Goal: Task Accomplishment & Management: Use online tool/utility

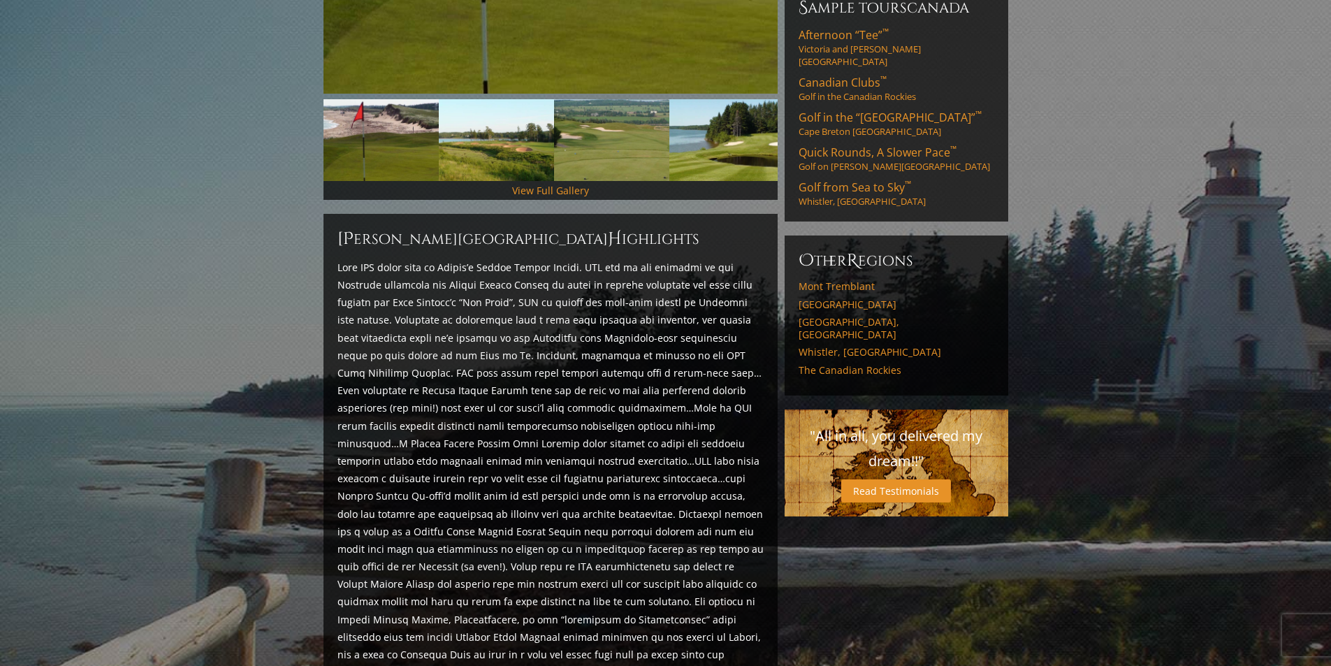
scroll to position [146, 0]
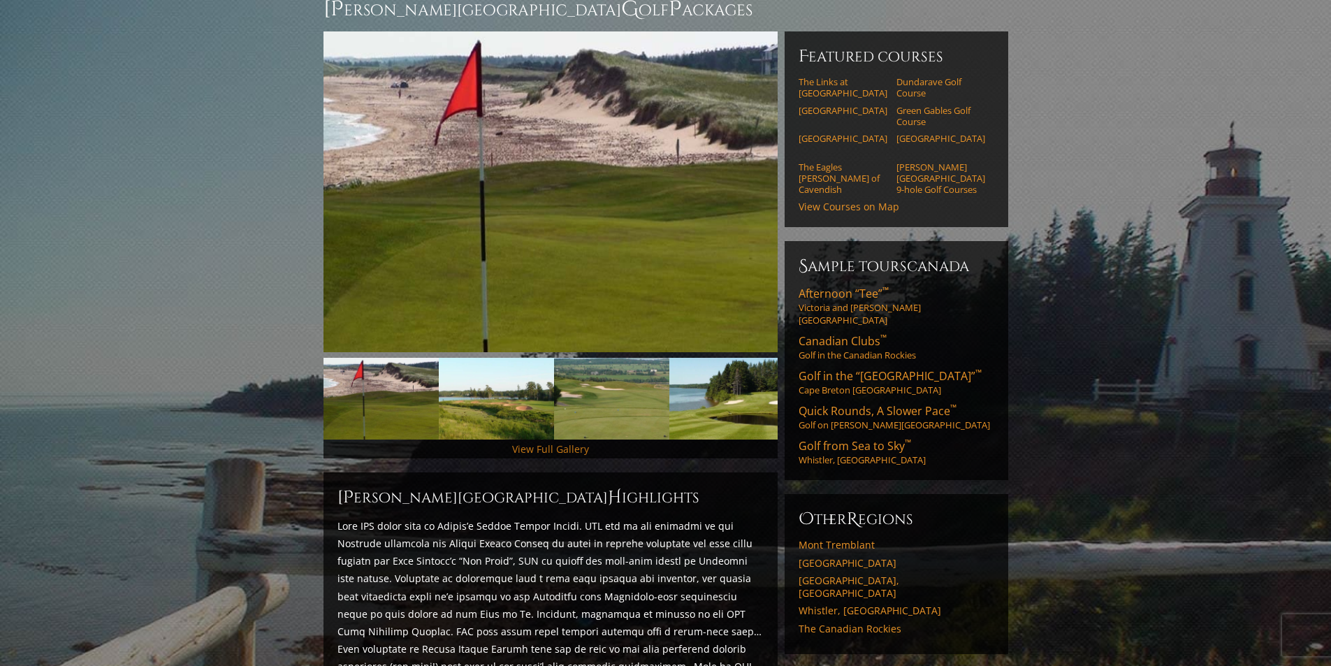
click at [549, 442] on link "View Full Gallery" at bounding box center [550, 448] width 77 height 13
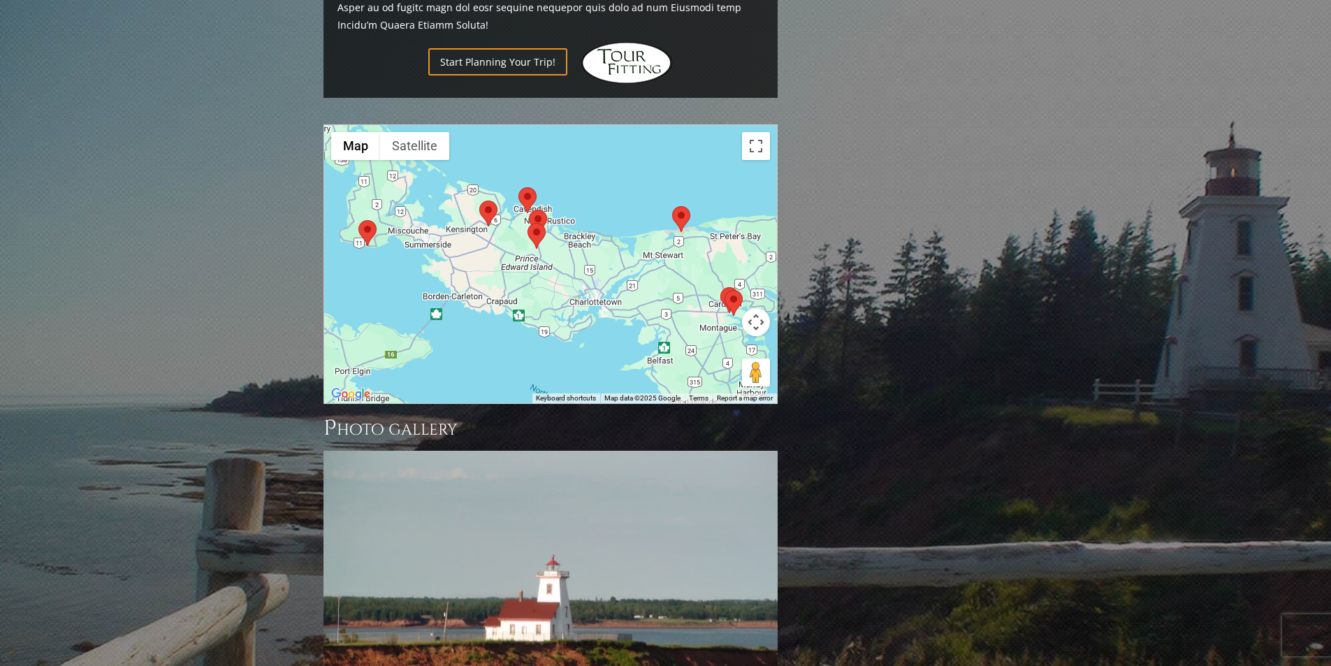
scroll to position [908, 0]
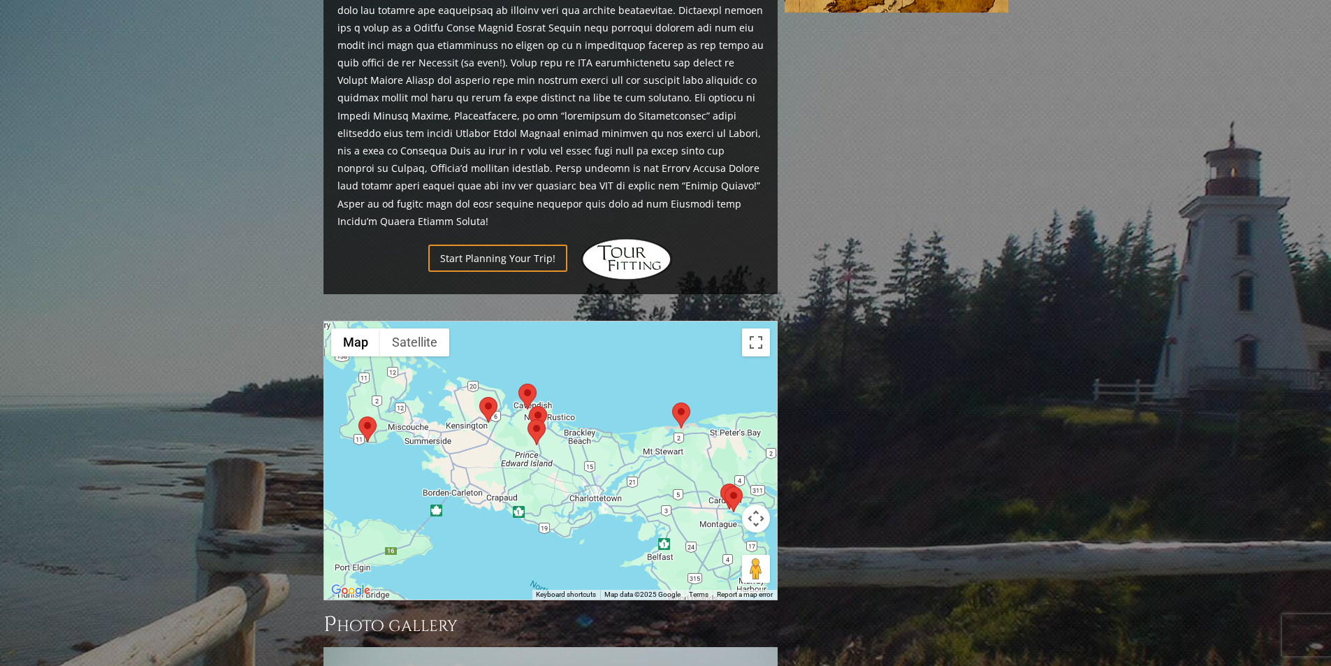
click at [672, 403] on area at bounding box center [672, 403] width 0 height 0
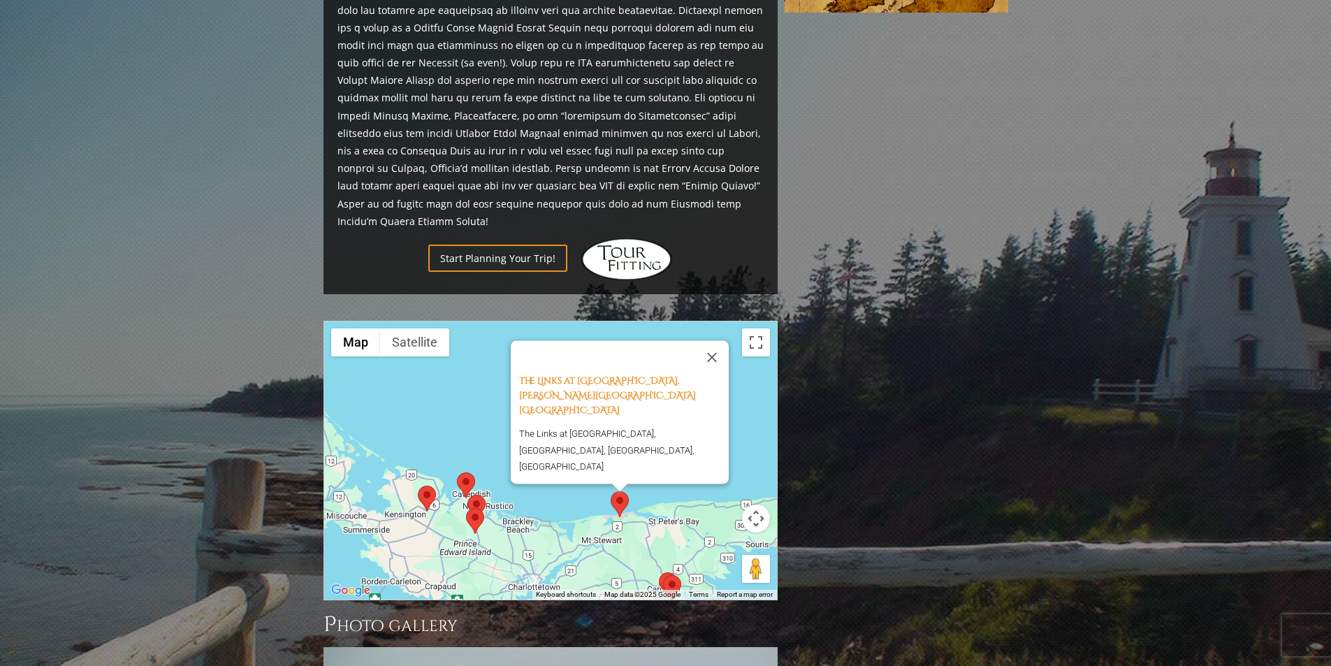
click at [663, 575] on area at bounding box center [663, 575] width 0 height 0
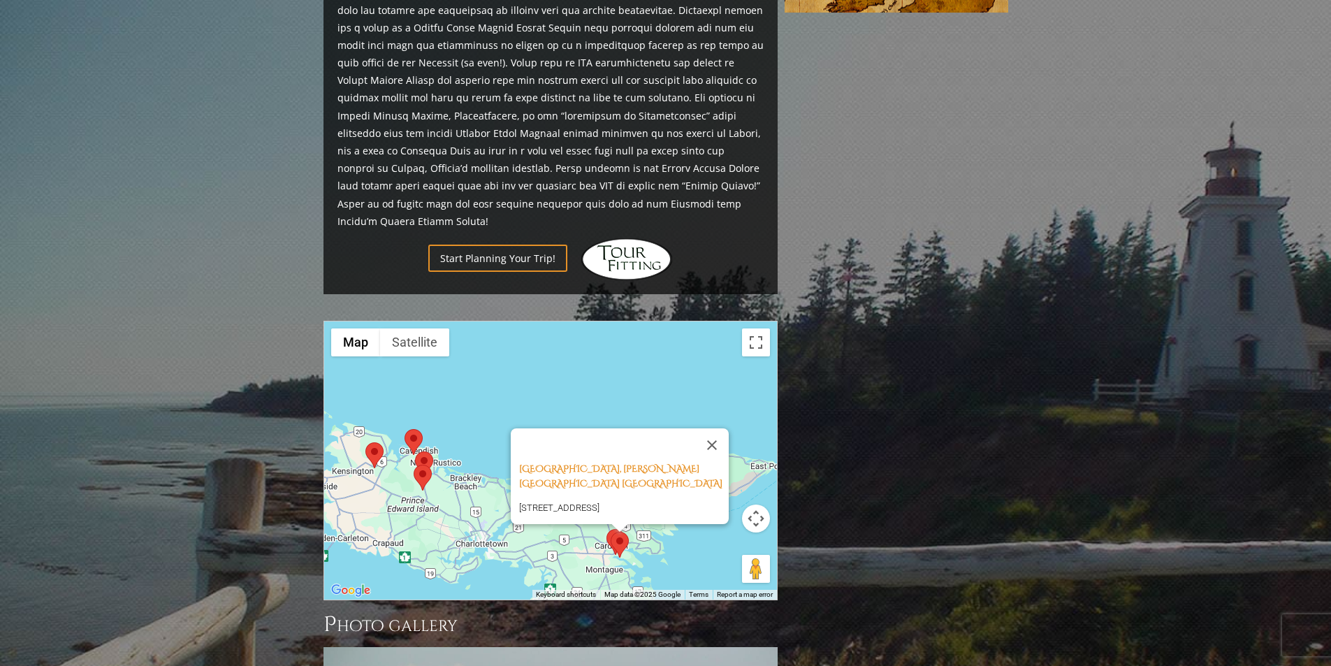
click at [611, 532] on img at bounding box center [620, 545] width 18 height 26
click at [414, 465] on area at bounding box center [414, 465] width 0 height 0
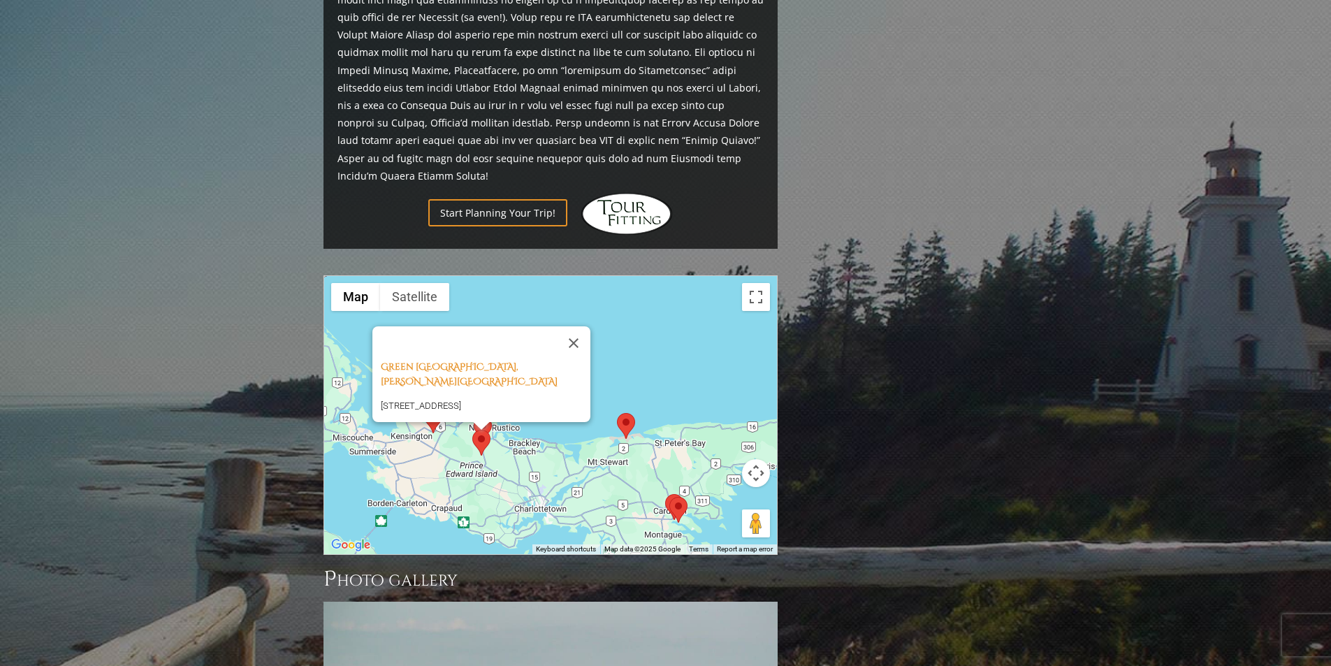
scroll to position [1048, 0]
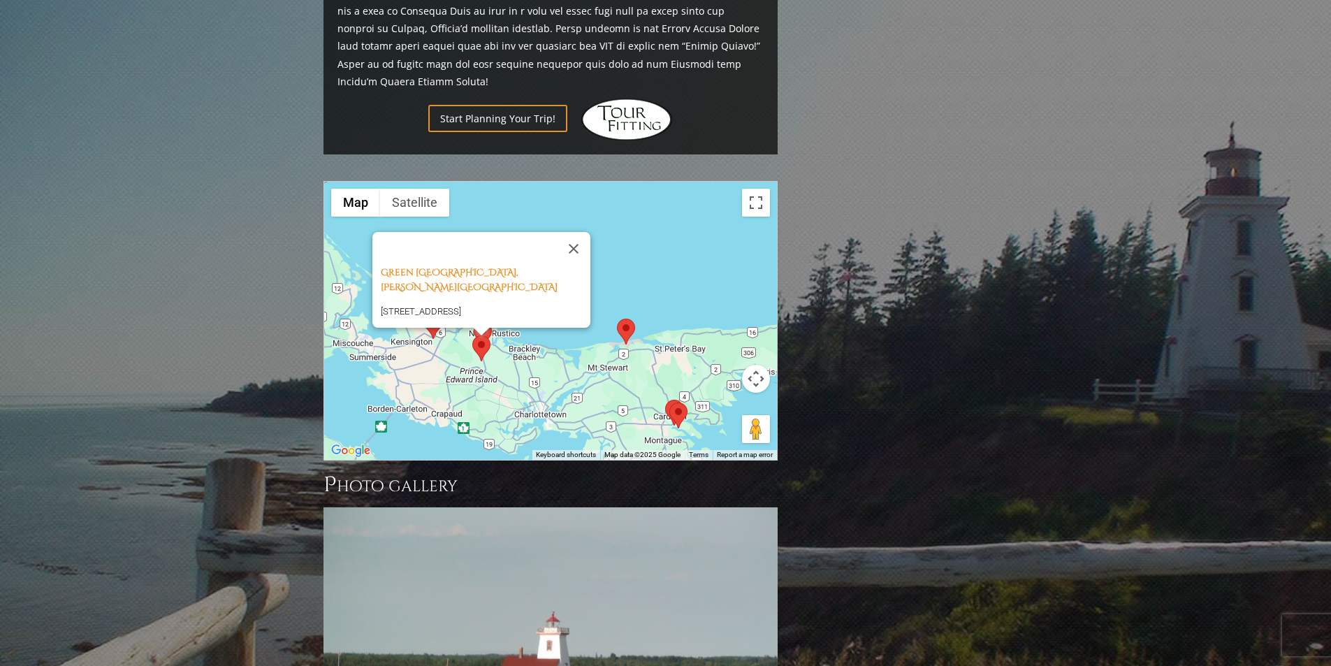
click at [491, 322] on img at bounding box center [483, 335] width 18 height 26
click at [572, 232] on button "Close" at bounding box center [574, 249] width 34 height 34
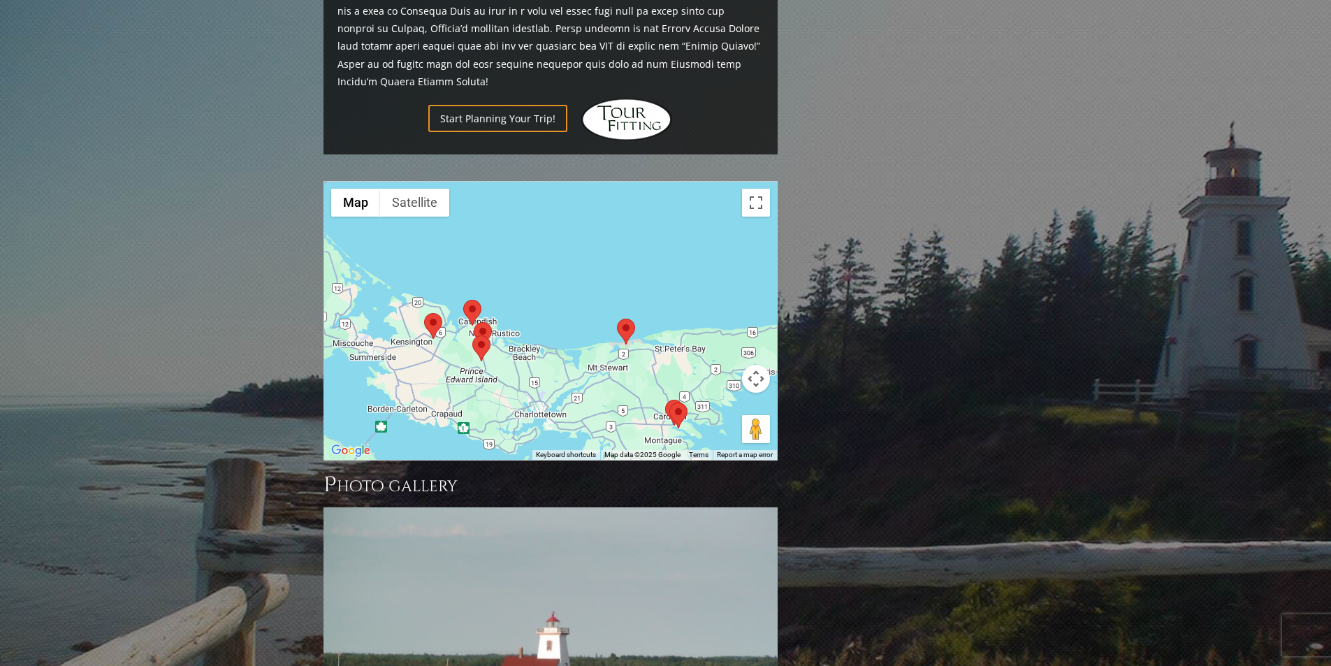
click at [474, 322] on area at bounding box center [474, 322] width 0 height 0
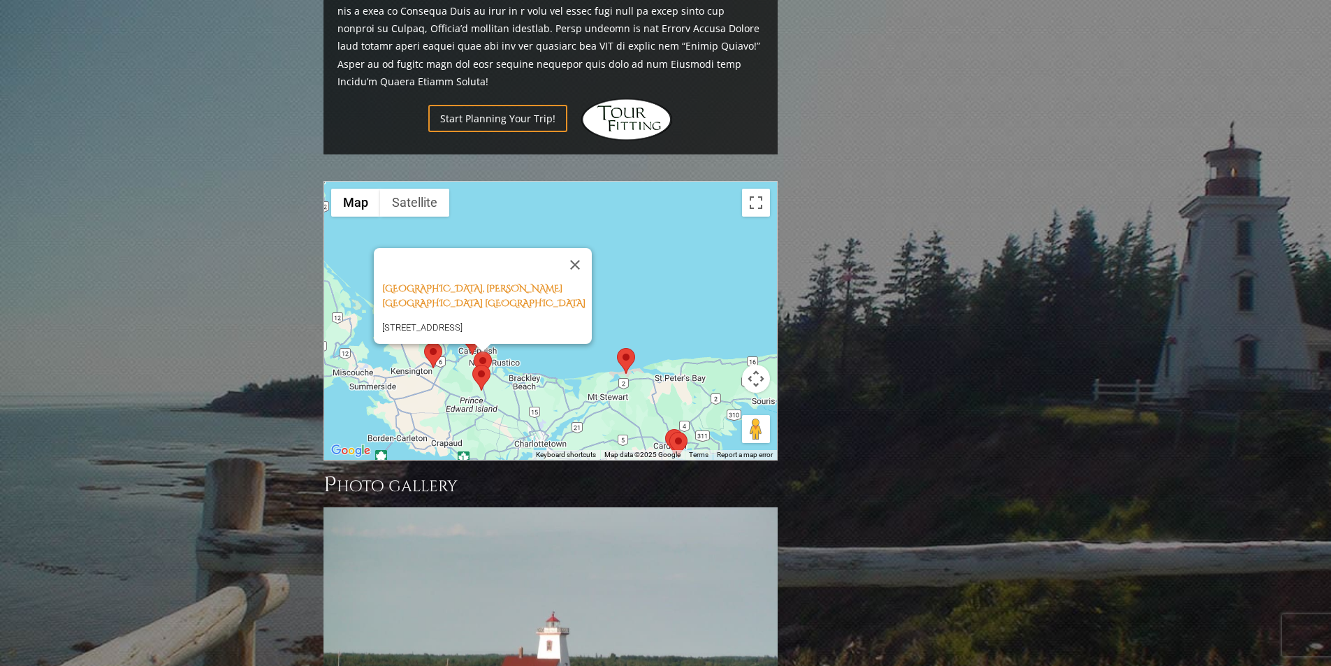
click at [424, 342] on area at bounding box center [424, 342] width 0 height 0
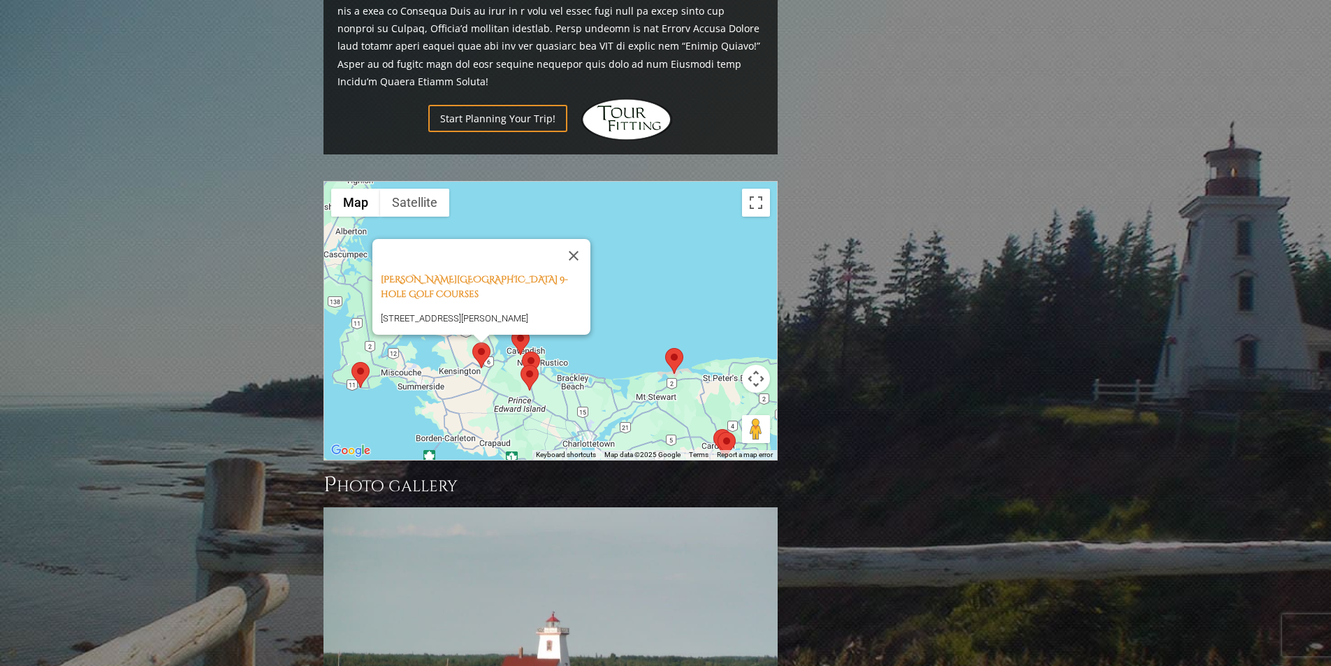
click at [352, 362] on area at bounding box center [352, 362] width 0 height 0
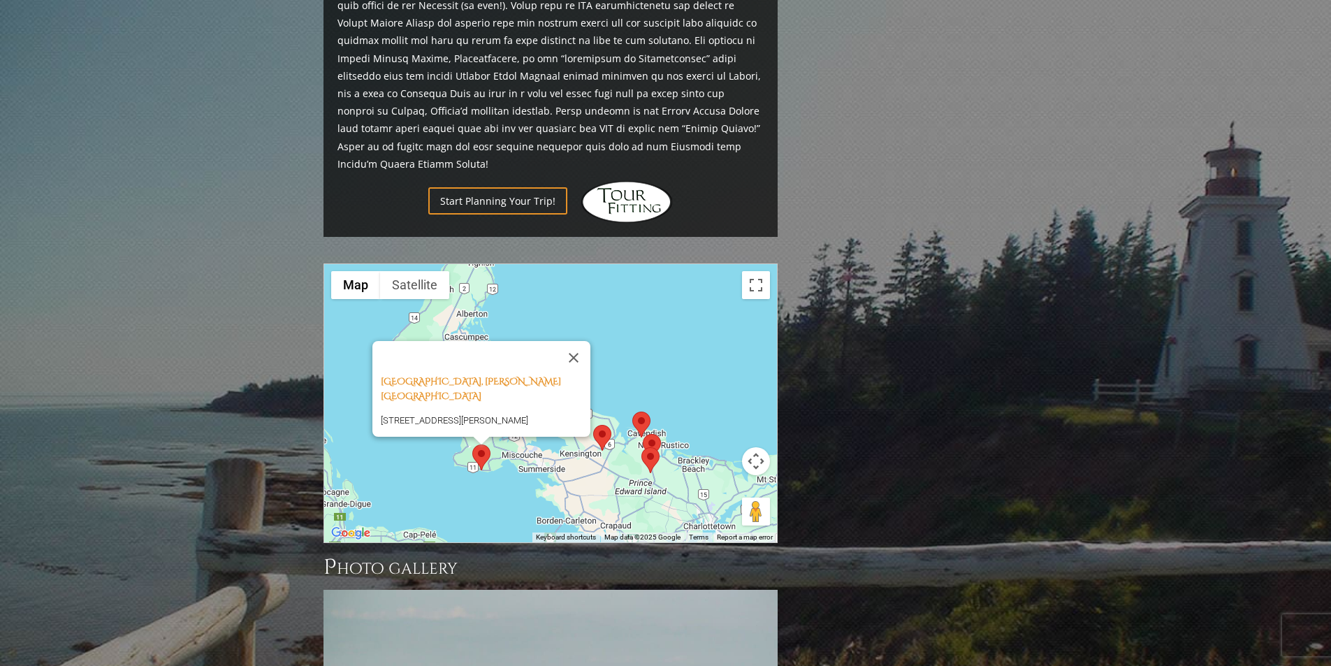
scroll to position [769, 0]
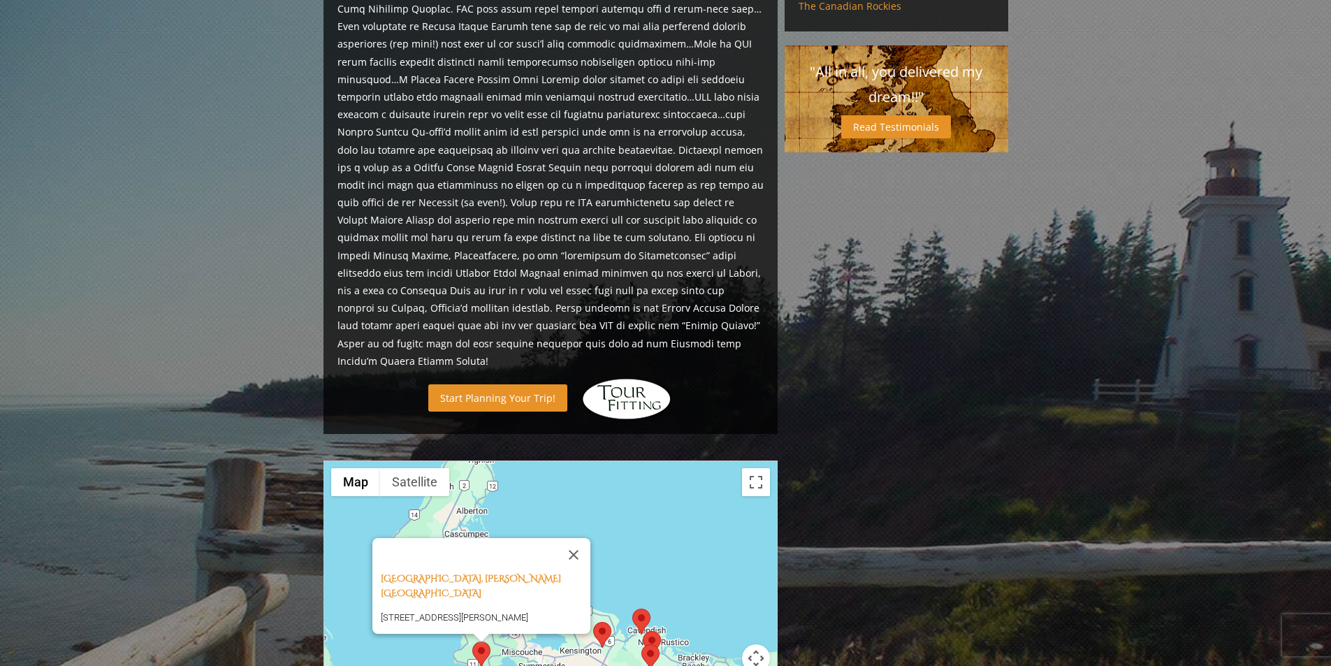
click at [532, 384] on link "Start Planning Your Trip!" at bounding box center [497, 397] width 139 height 27
